Goal: Transaction & Acquisition: Purchase product/service

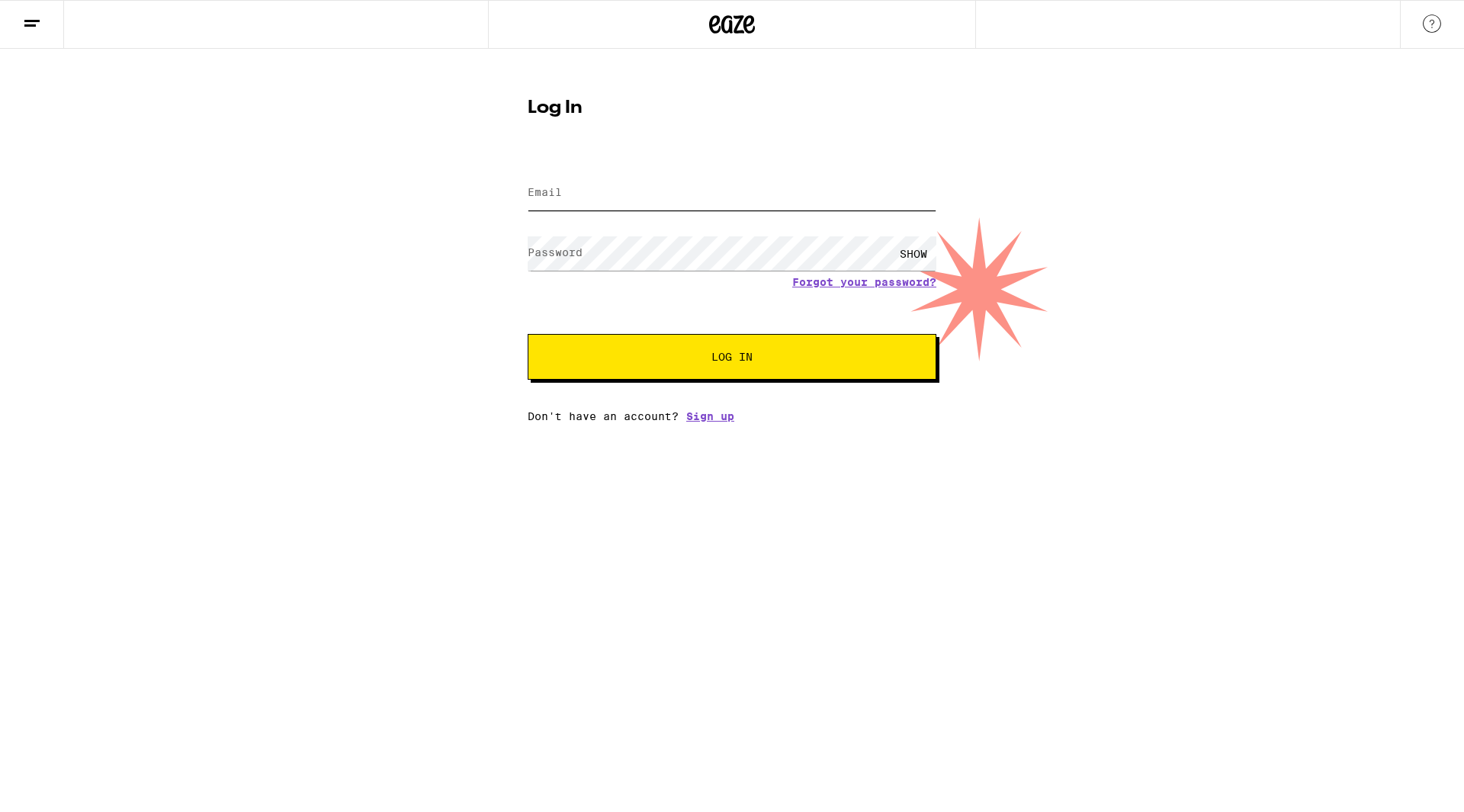
drag, startPoint x: 618, startPoint y: 187, endPoint x: 623, endPoint y: 196, distance: 10.3
click at [619, 190] on input "Email" at bounding box center [732, 194] width 408 height 35
type input "jemyem@itshall.com"
click at [527, 334] on button "Log In" at bounding box center [732, 357] width 408 height 46
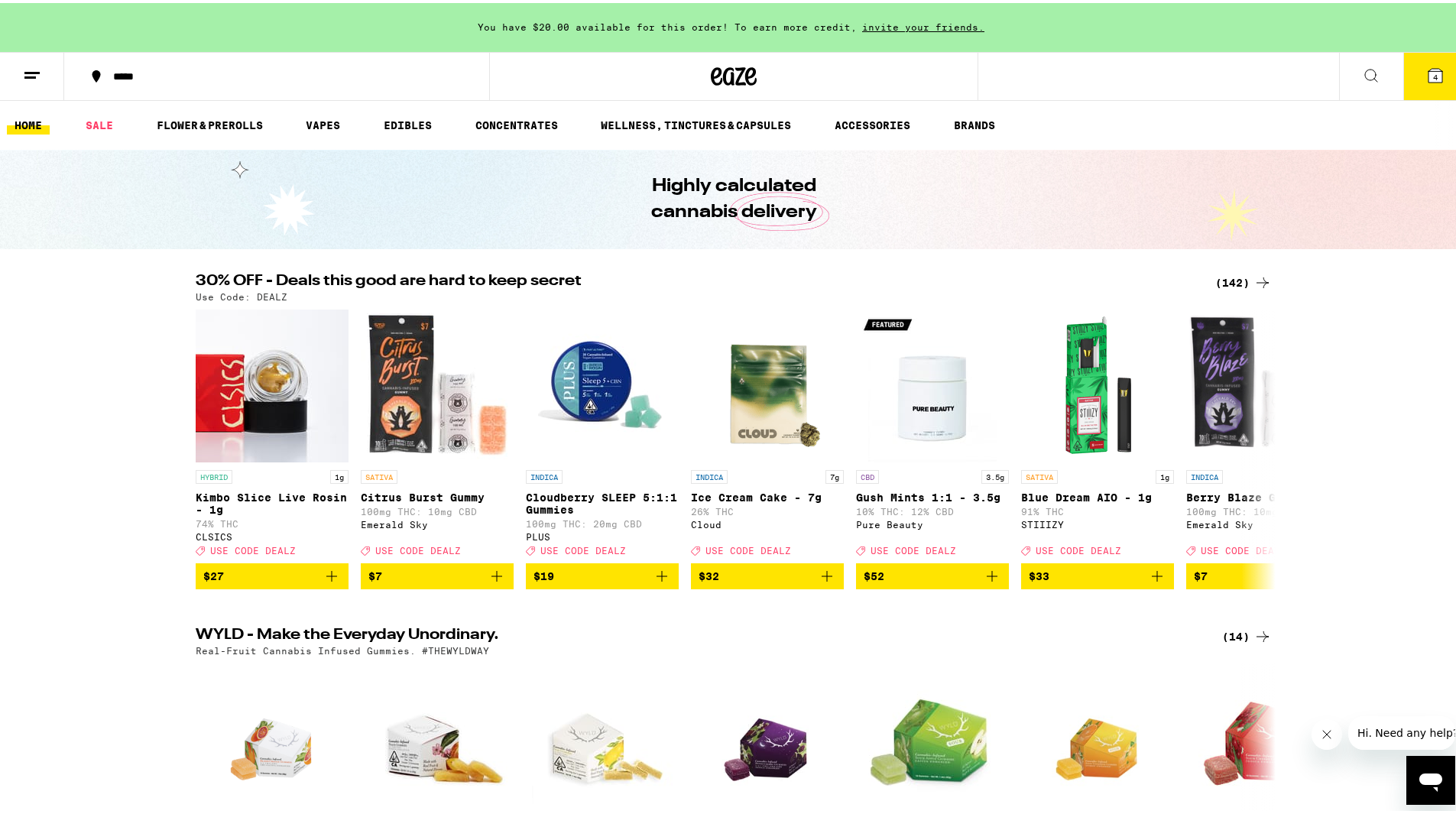
click at [1428, 77] on icon at bounding box center [1435, 72] width 13 height 13
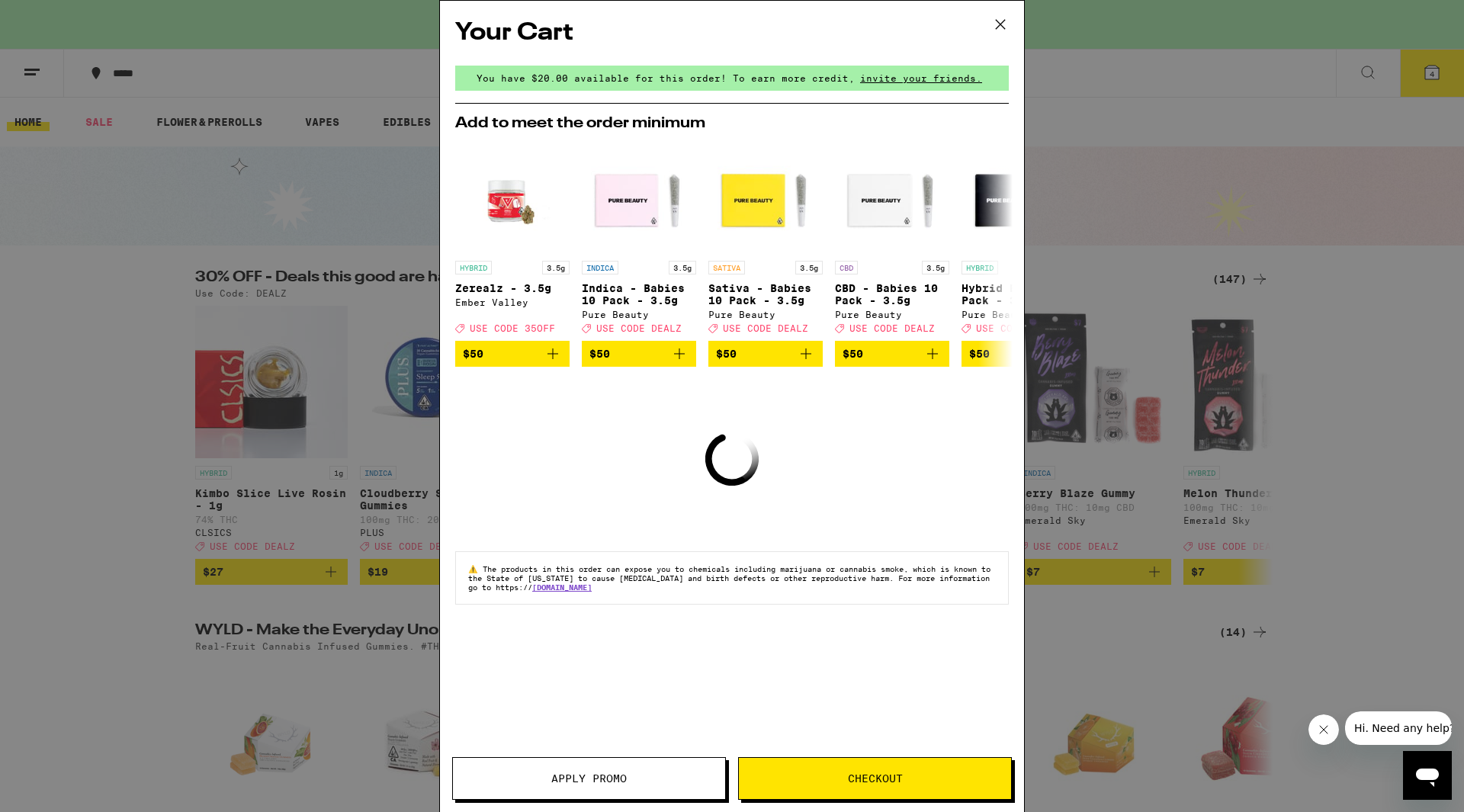
click at [1002, 29] on icon at bounding box center [1000, 25] width 23 height 23
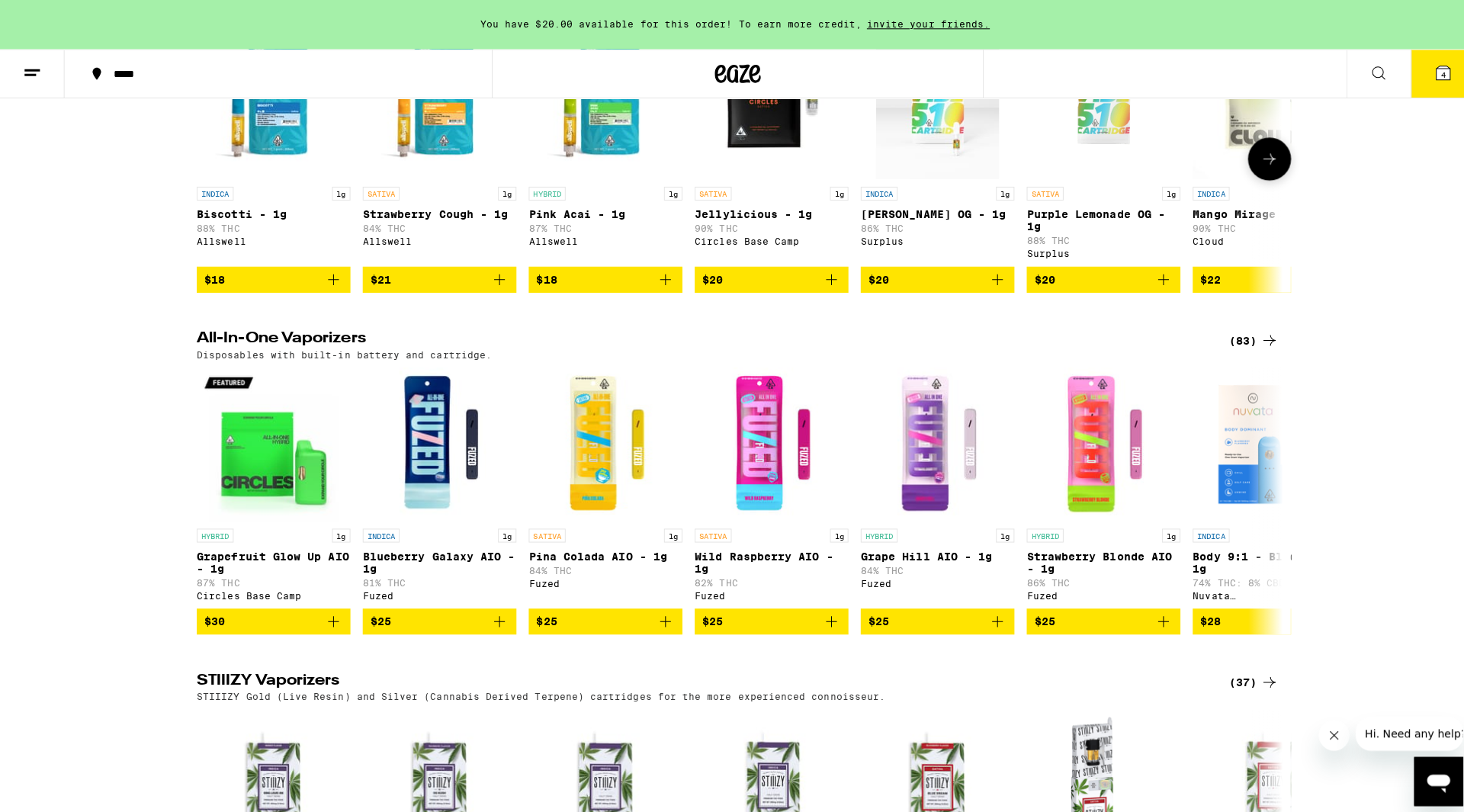
scroll to position [2668, 0]
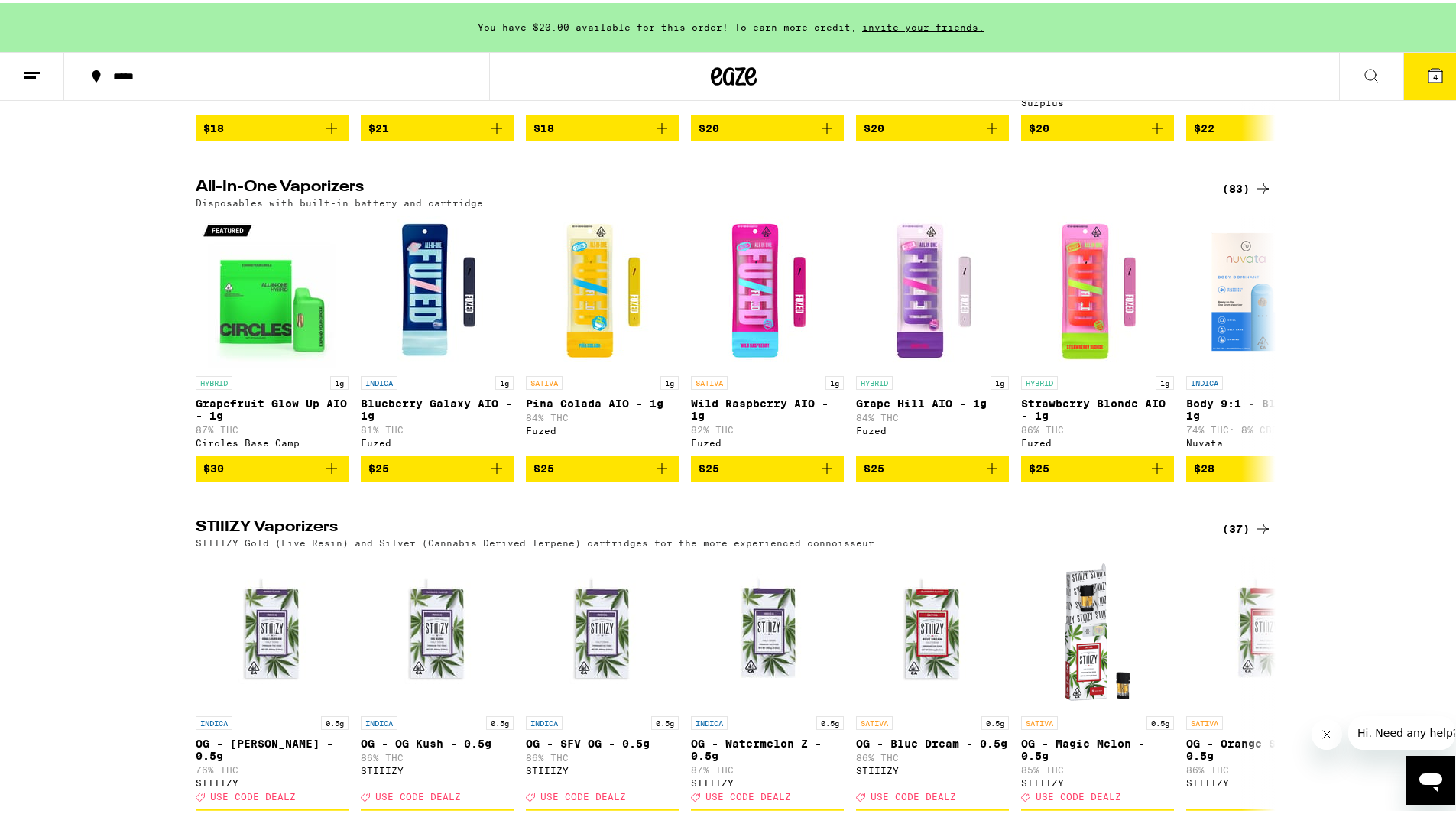
click at [1428, 74] on icon at bounding box center [1435, 72] width 13 height 13
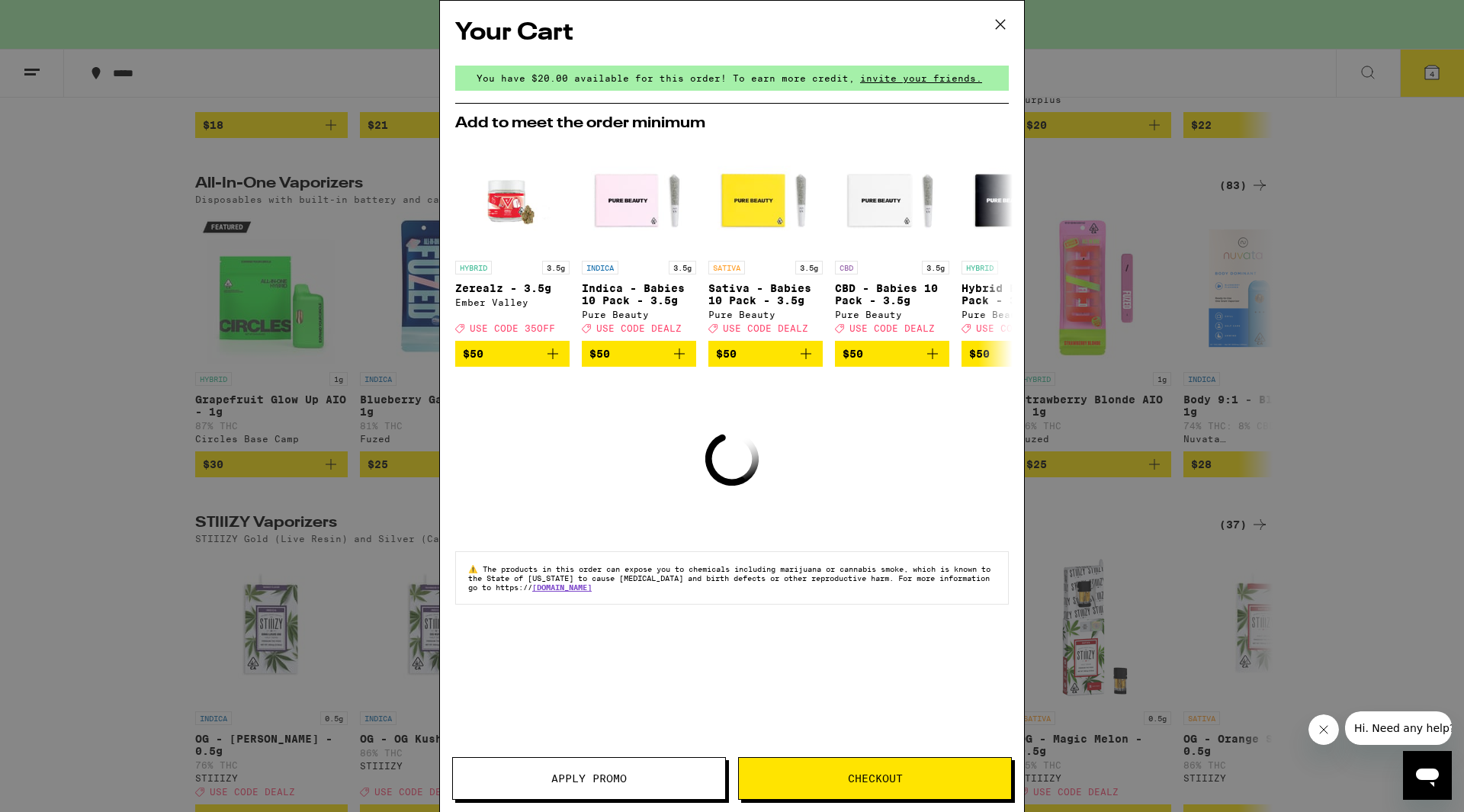
scroll to position [2512, 0]
click at [995, 24] on icon at bounding box center [1000, 25] width 23 height 23
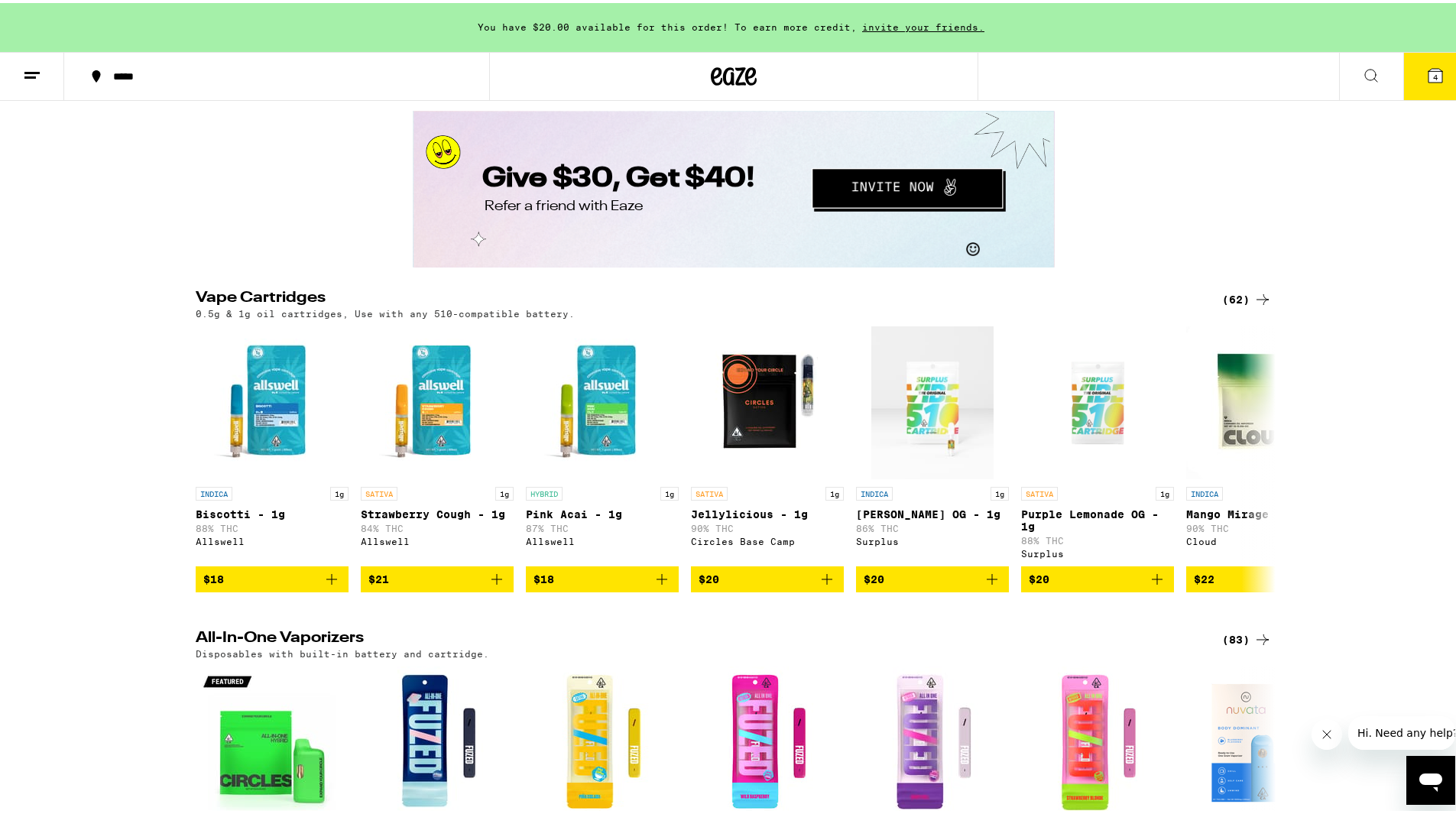
scroll to position [2063, 0]
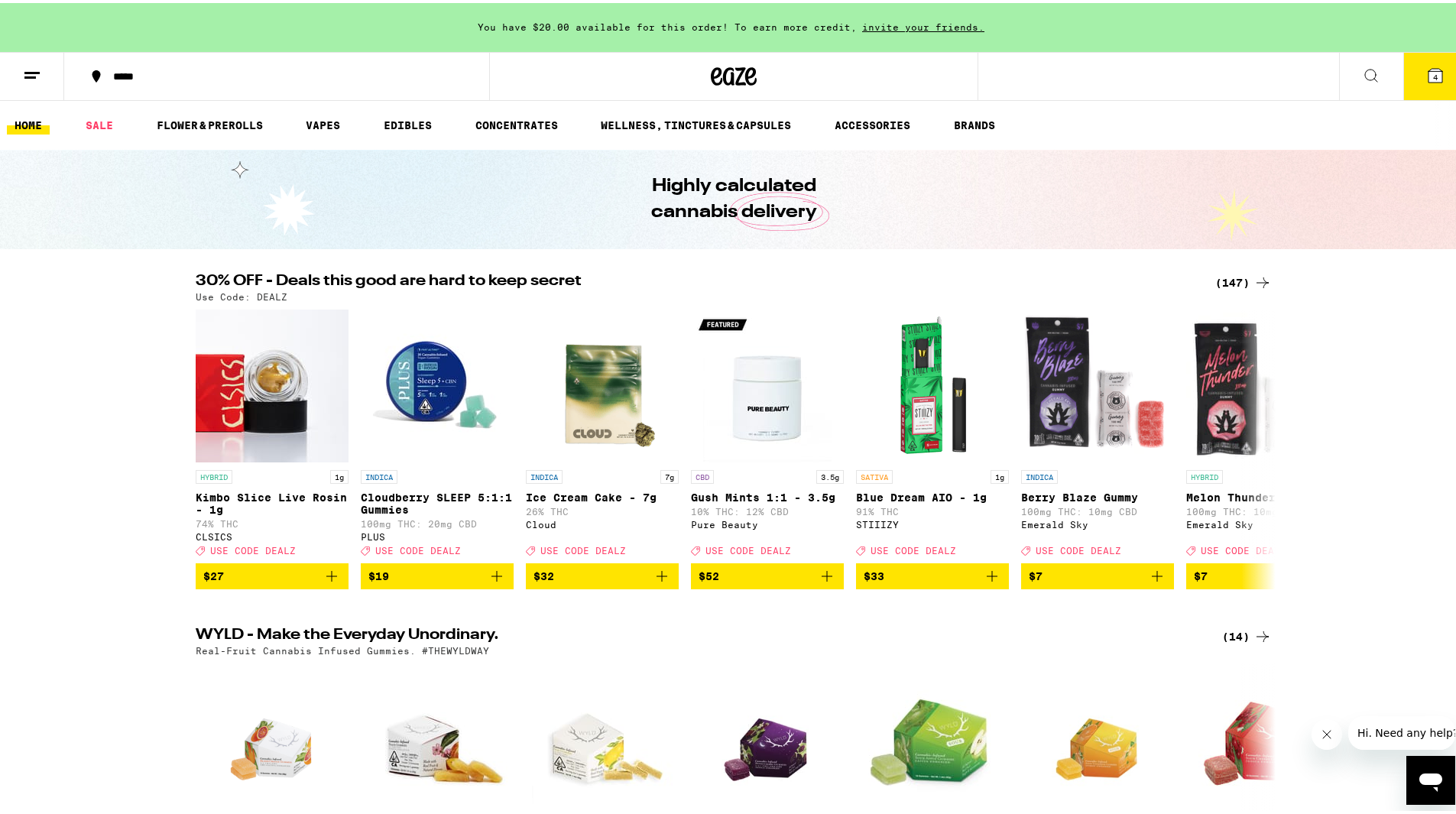
click at [1433, 73] on span "4" at bounding box center [1435, 74] width 5 height 10
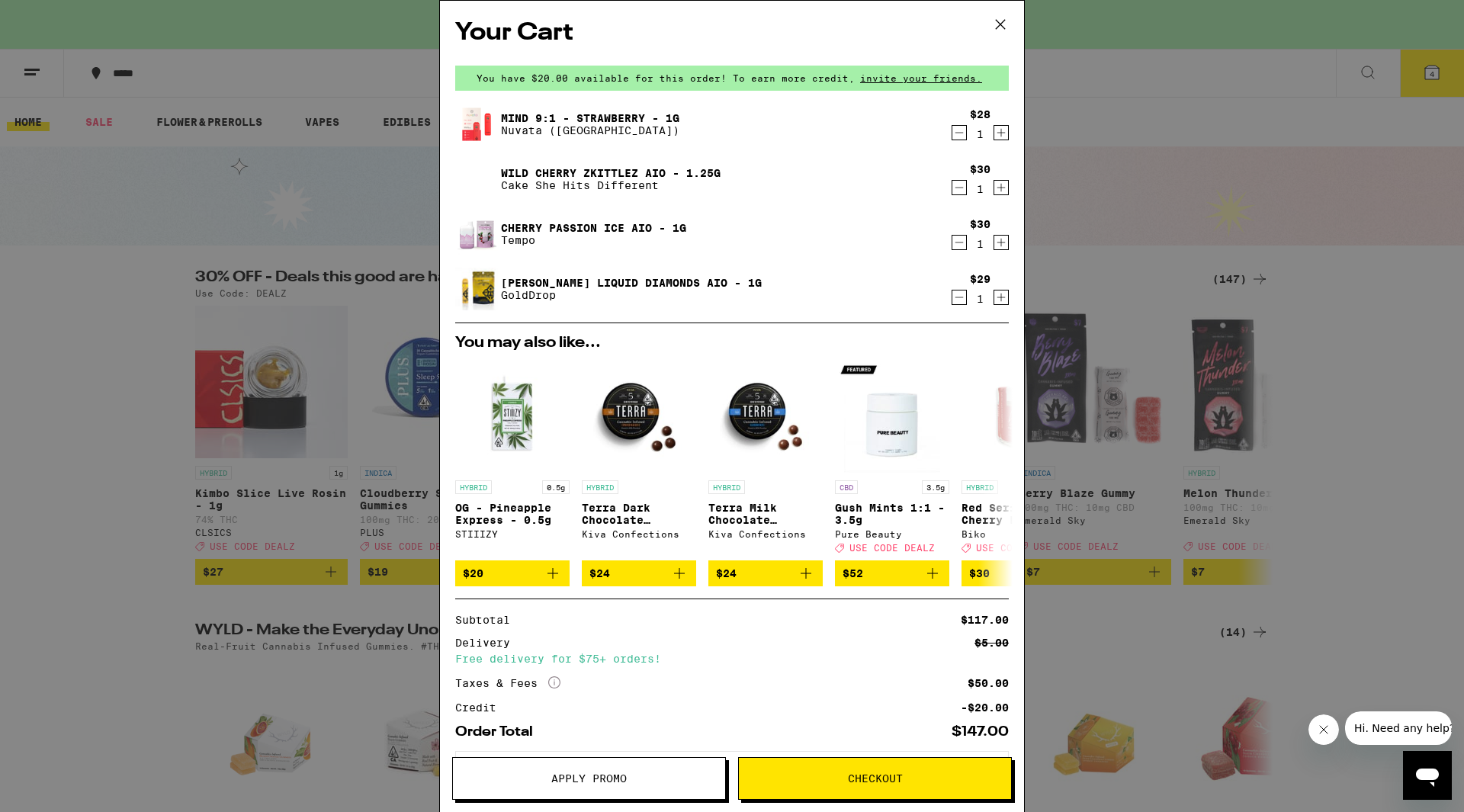
click at [998, 26] on icon at bounding box center [1000, 25] width 23 height 23
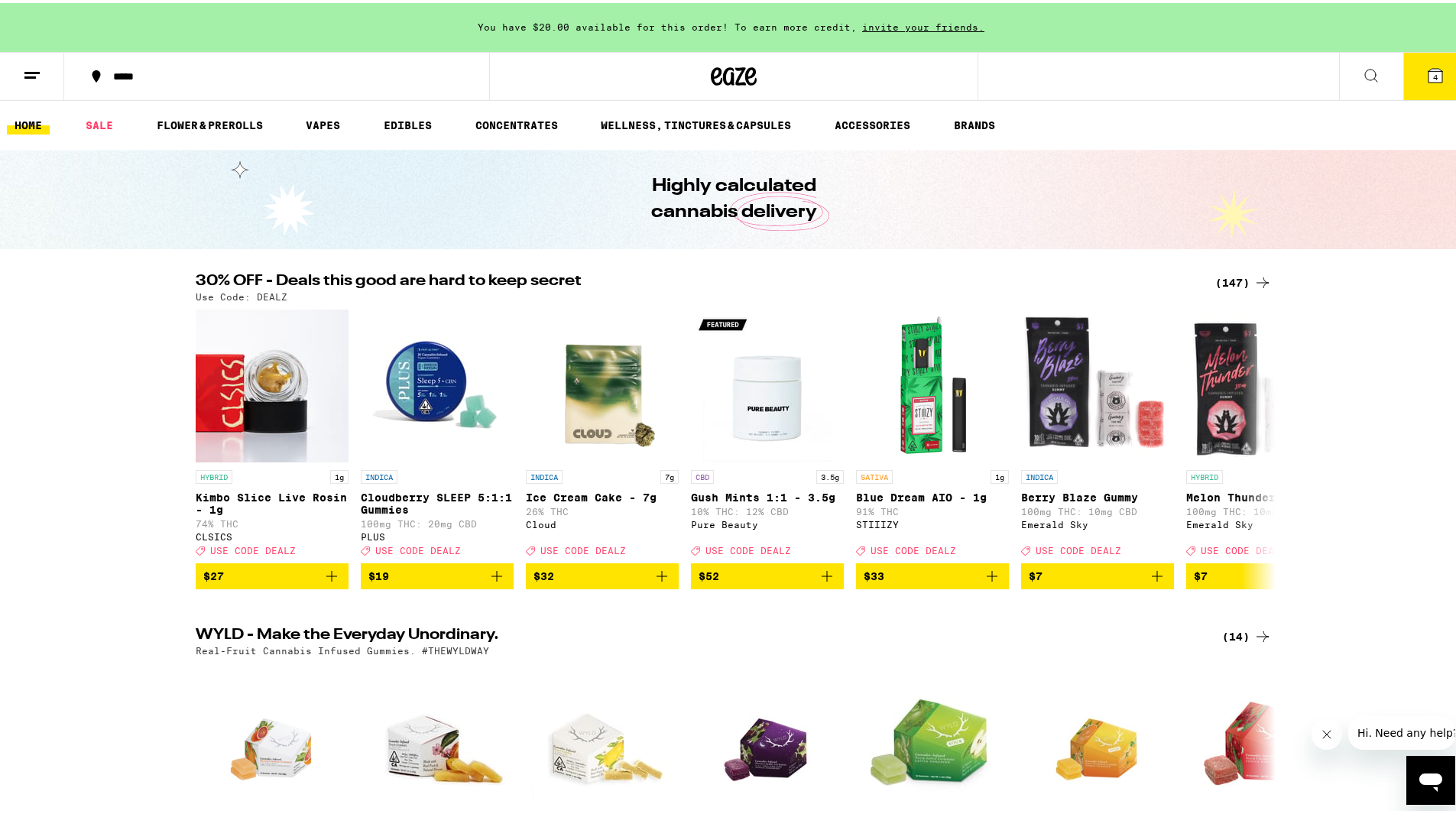
click at [1413, 64] on button "4" at bounding box center [1435, 73] width 64 height 47
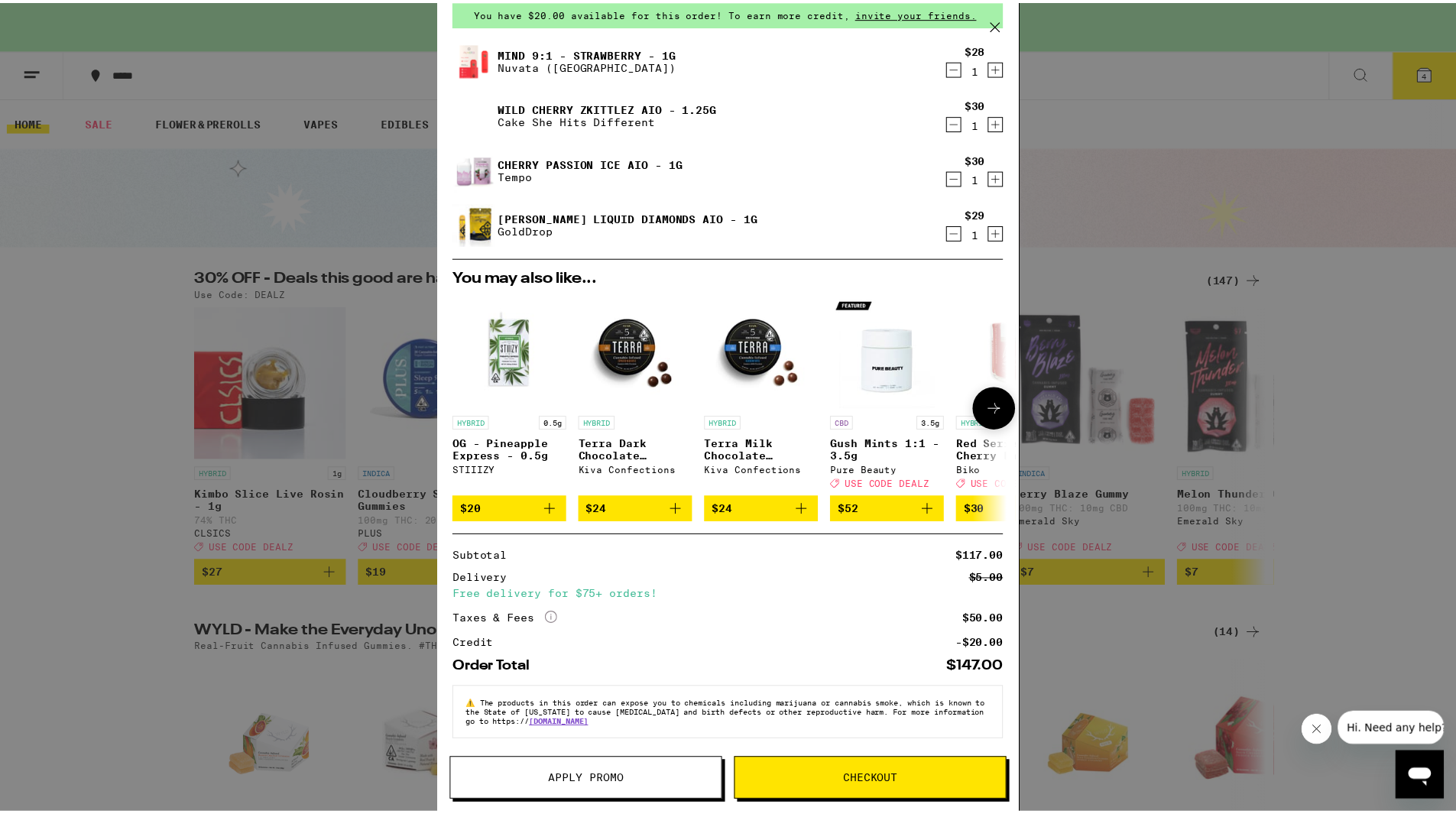
scroll to position [77, 0]
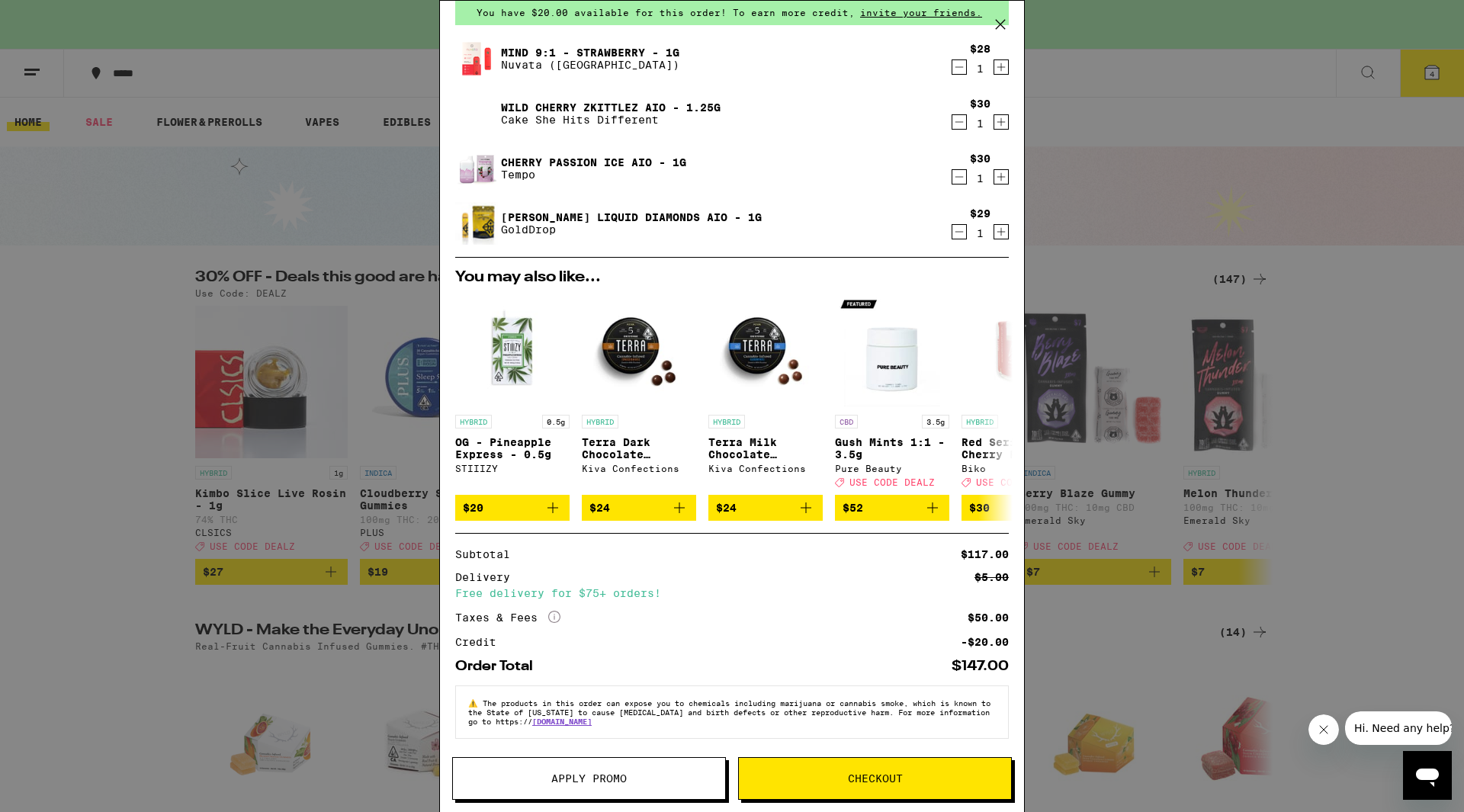
click at [1002, 26] on icon at bounding box center [1000, 25] width 10 height 10
